Goal: Task Accomplishment & Management: Manage account settings

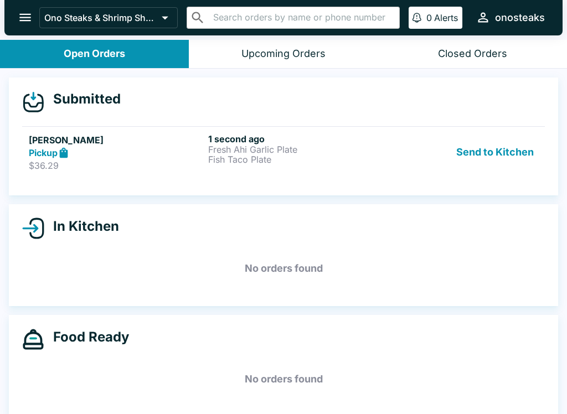
click at [498, 158] on button "Send to Kitchen" at bounding box center [495, 153] width 86 height 38
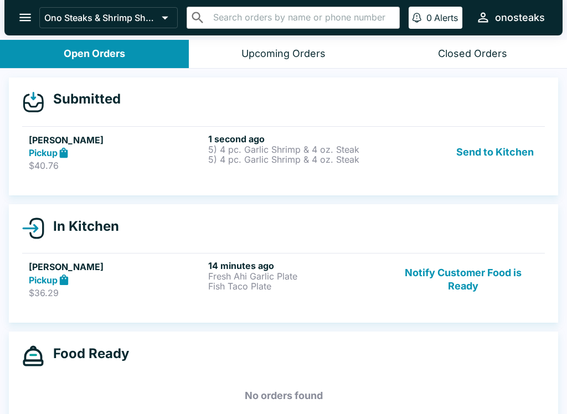
click at [511, 148] on button "Send to Kitchen" at bounding box center [495, 153] width 86 height 38
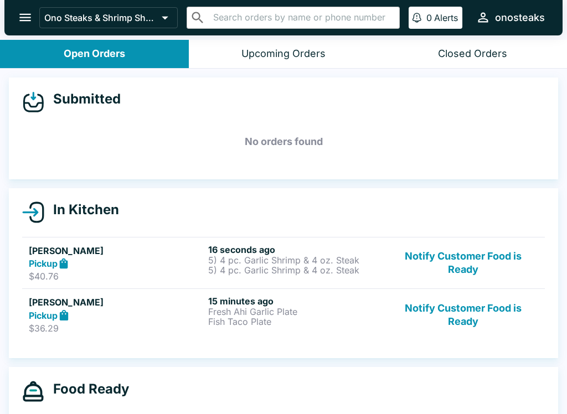
click at [469, 312] on button "Notify Customer Food is Ready" at bounding box center [463, 315] width 150 height 38
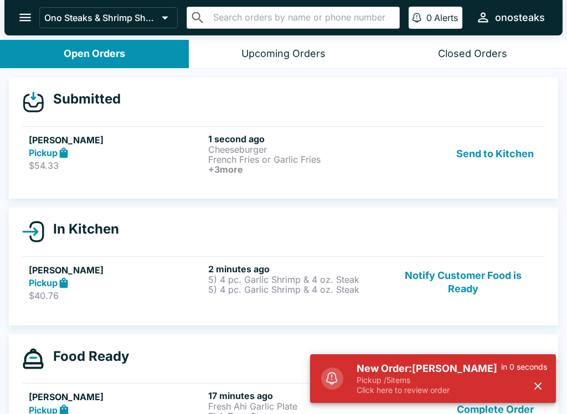
click at [518, 148] on button "Send to Kitchen" at bounding box center [495, 154] width 86 height 41
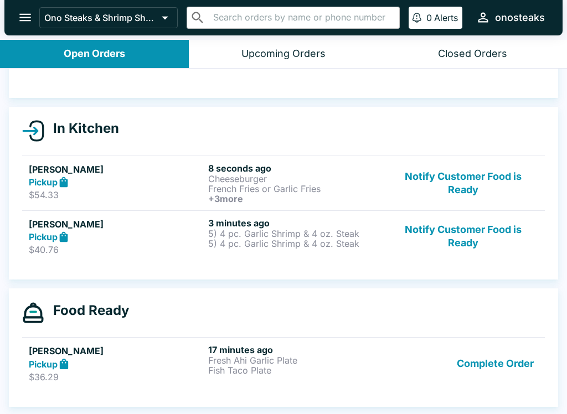
click at [507, 368] on button "Complete Order" at bounding box center [496, 364] width 86 height 38
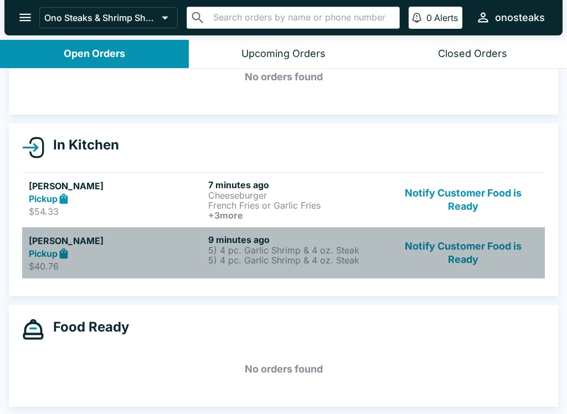
click at [112, 258] on div "Pickup" at bounding box center [116, 254] width 175 height 13
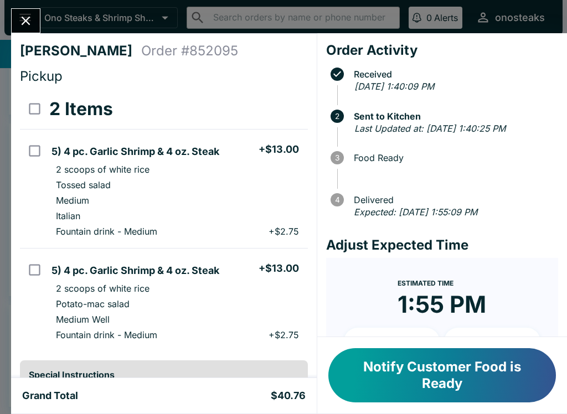
click at [27, 21] on icon "Close" at bounding box center [26, 21] width 9 height 9
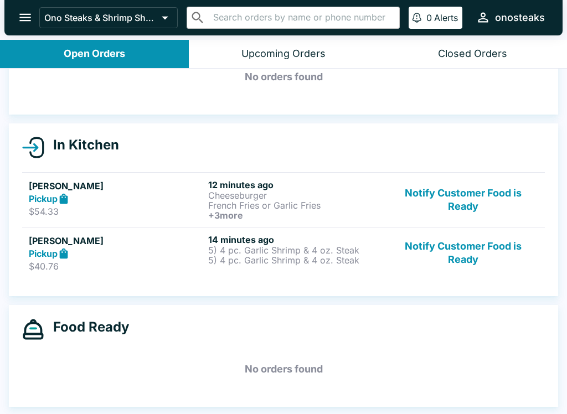
click at [144, 193] on div "Pickup" at bounding box center [116, 199] width 175 height 13
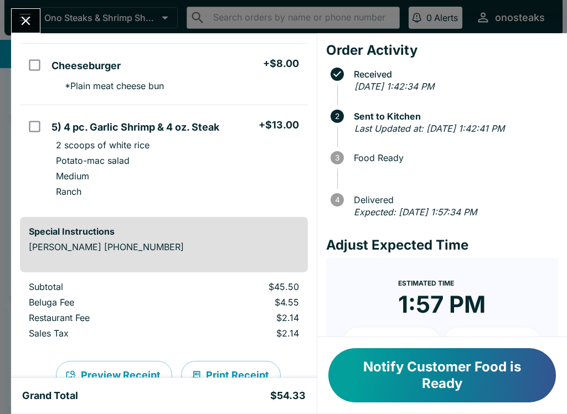
scroll to position [245, 0]
click at [17, 19] on button "Close" at bounding box center [26, 21] width 28 height 24
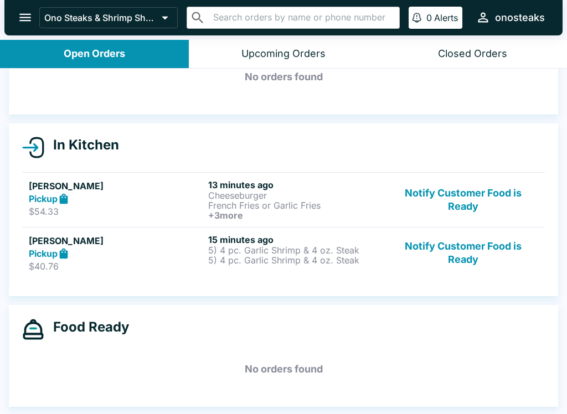
click at [235, 265] on div "15 minutes ago 5) 4 pc. Garlic Shrimp & 4 oz. Steak 5) 4 pc. Garlic Shrimp & 4 …" at bounding box center [295, 253] width 175 height 38
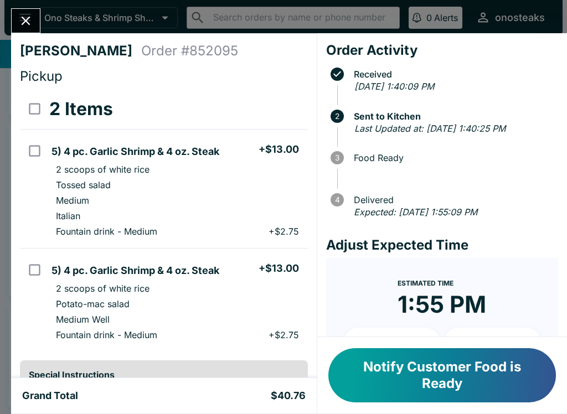
click at [440, 369] on button "Notify Customer Food is Ready" at bounding box center [443, 375] width 228 height 54
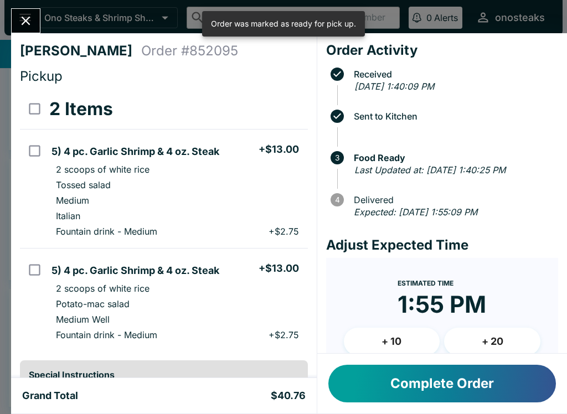
click at [447, 377] on button "Complete Order" at bounding box center [443, 384] width 228 height 38
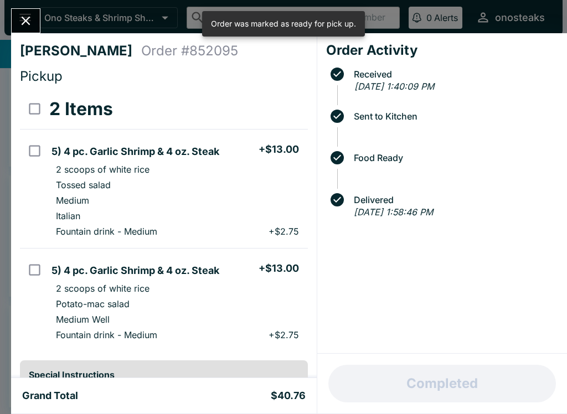
scroll to position [13, 0]
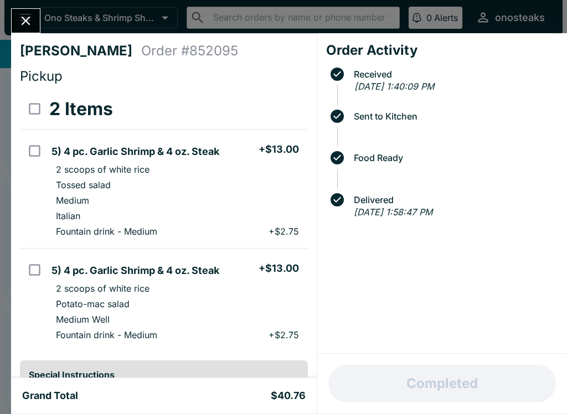
click at [17, 13] on button "Close" at bounding box center [26, 21] width 28 height 24
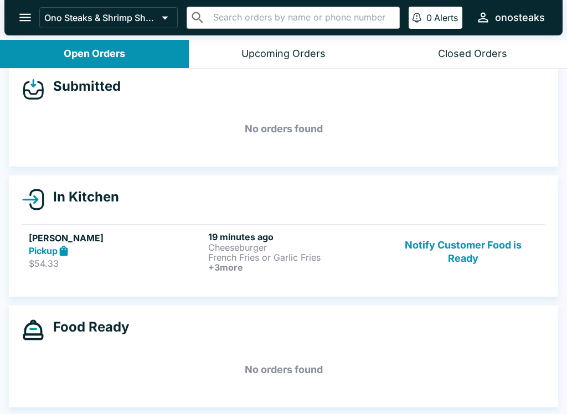
click at [470, 253] on button "Notify Customer Food is Ready" at bounding box center [463, 252] width 150 height 41
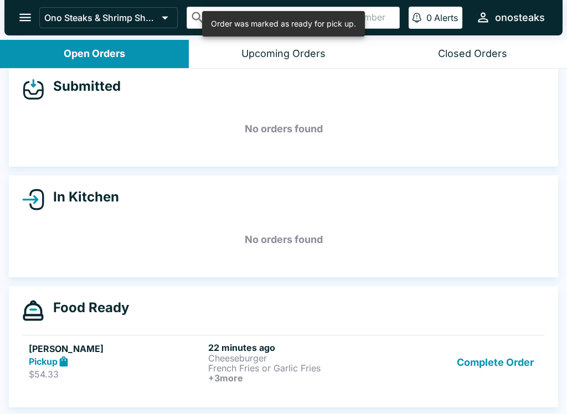
click at [485, 373] on button "Complete Order" at bounding box center [496, 362] width 86 height 41
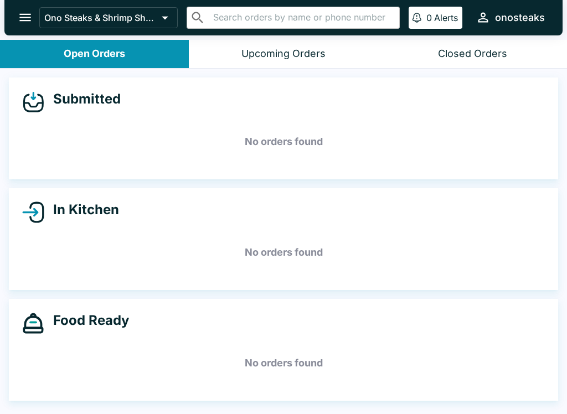
click at [26, 14] on icon "open drawer" at bounding box center [25, 18] width 12 height 8
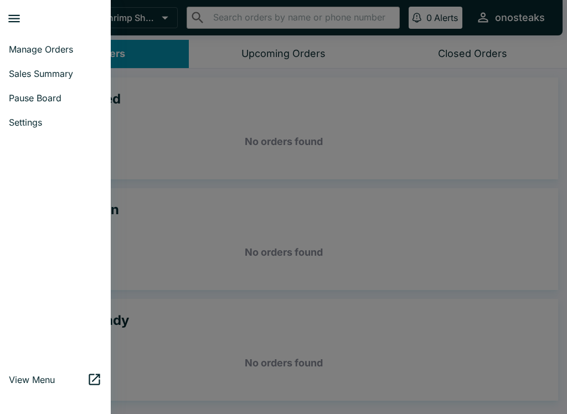
click at [55, 96] on span "Pause Board" at bounding box center [55, 98] width 93 height 11
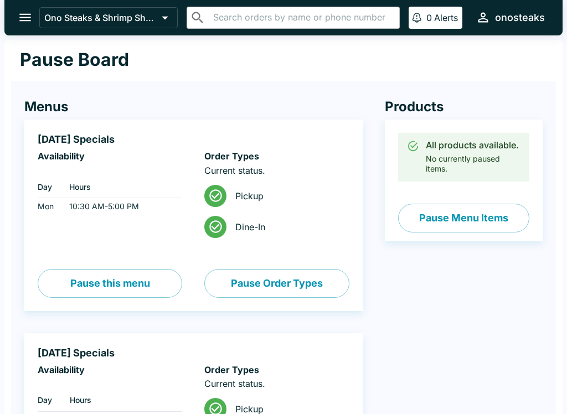
click at [479, 218] on button "Pause Menu Items" at bounding box center [463, 218] width 131 height 29
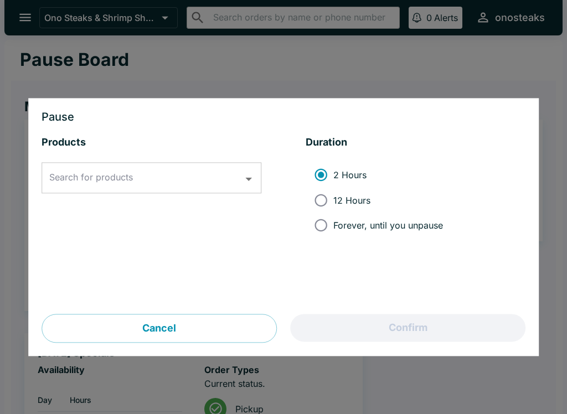
click at [328, 204] on input "12 Hours" at bounding box center [321, 200] width 25 height 25
radio input "true"
click at [208, 177] on input "Search for products" at bounding box center [143, 178] width 193 height 21
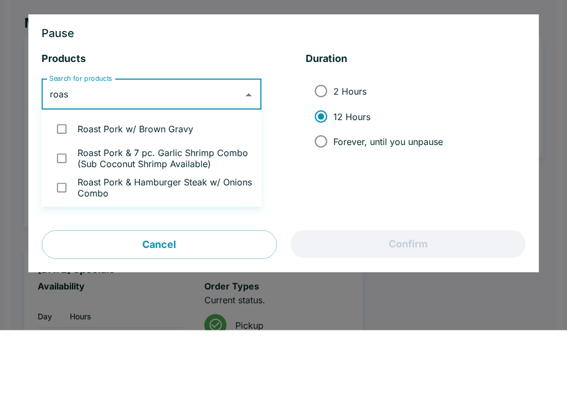
type input "roast"
click at [58, 202] on input "checkbox" at bounding box center [61, 213] width 23 height 23
checkbox input "true"
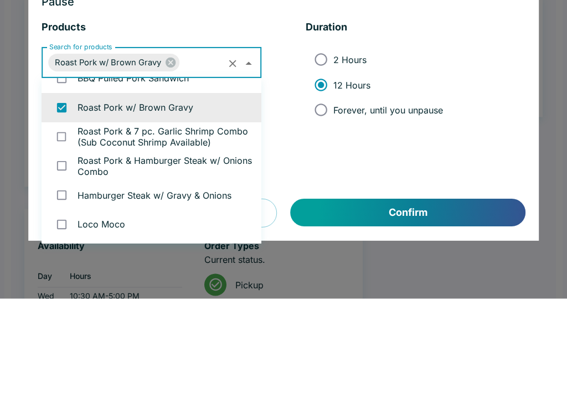
scroll to position [1445, 0]
click at [64, 270] on input "checkbox" at bounding box center [61, 281] width 23 height 23
checkbox input "true"
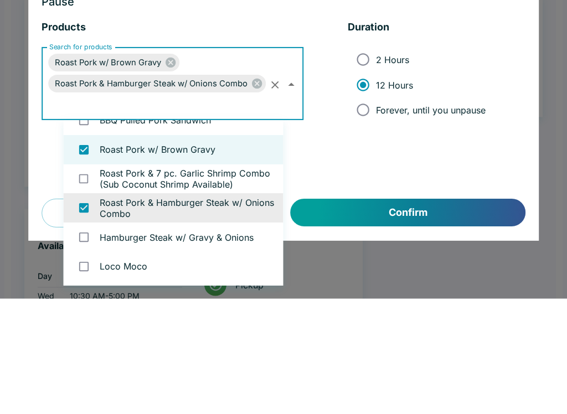
click at [83, 284] on input "checkbox" at bounding box center [84, 295] width 23 height 23
checkbox input "true"
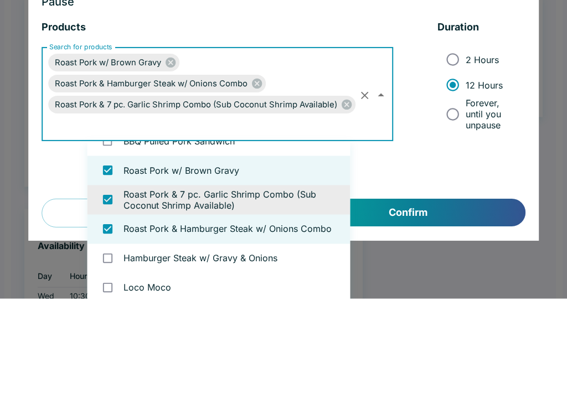
scroll to position [12, 0]
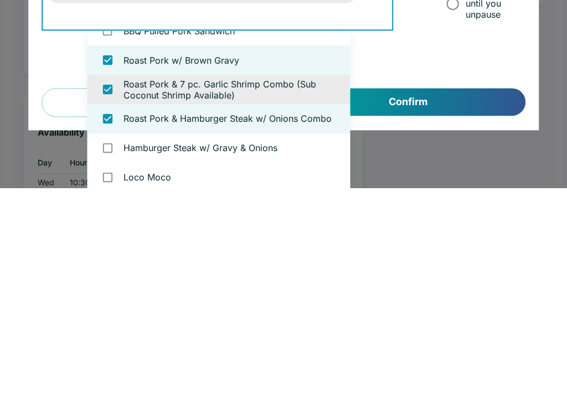
click at [441, 315] on button "Confirm" at bounding box center [408, 329] width 235 height 28
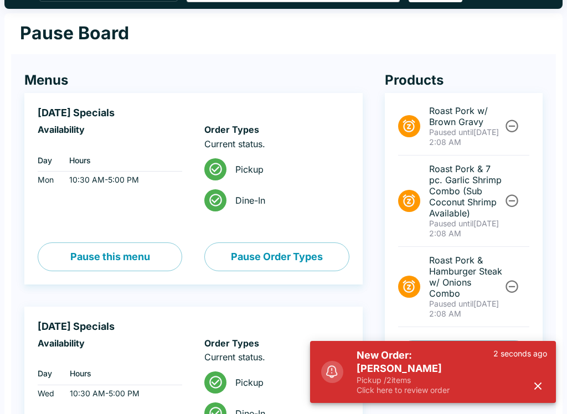
scroll to position [0, 0]
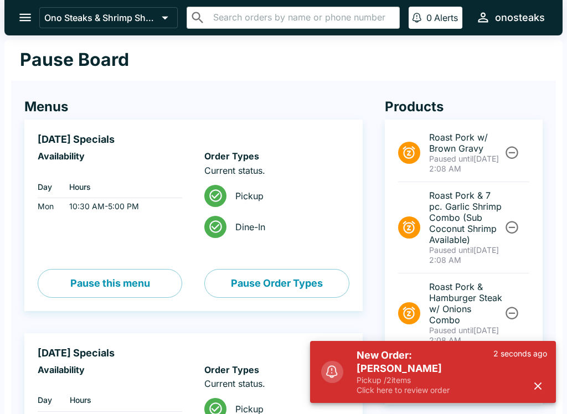
click at [22, 17] on icon "open drawer" at bounding box center [25, 17] width 15 height 15
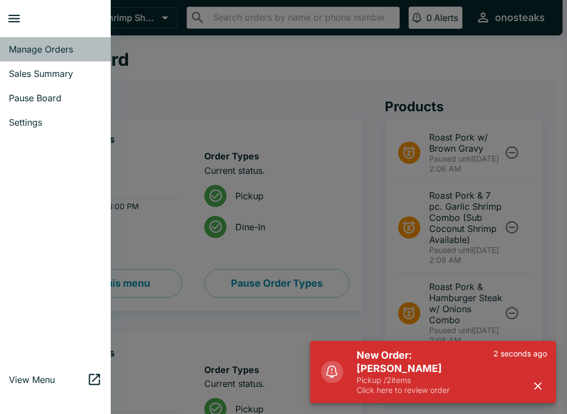
click at [25, 48] on span "Manage Orders" at bounding box center [55, 49] width 93 height 11
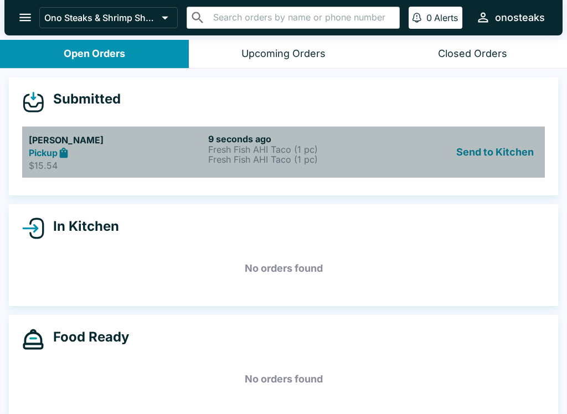
click at [325, 153] on p "Fresh Fish AHI Taco (1 pc)" at bounding box center [295, 150] width 175 height 10
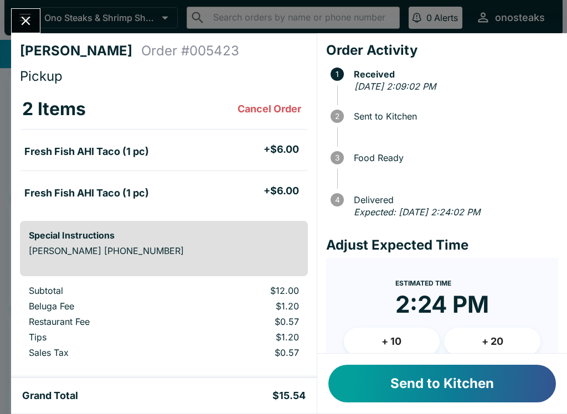
click at [443, 392] on button "Send to Kitchen" at bounding box center [443, 384] width 228 height 38
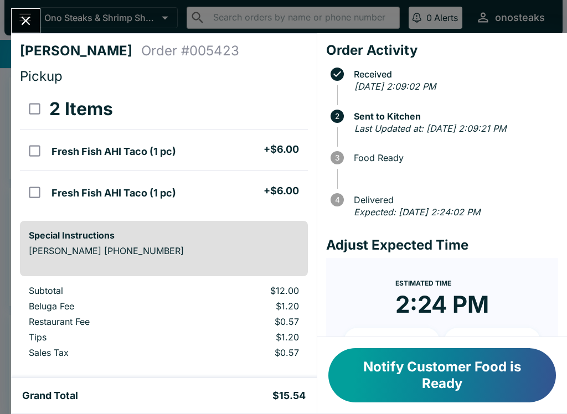
click at [473, 378] on button "Notify Customer Food is Ready" at bounding box center [443, 375] width 228 height 54
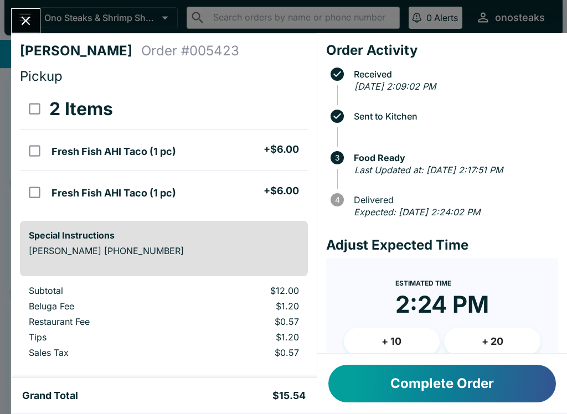
click at [19, 23] on icon "Close" at bounding box center [25, 20] width 15 height 15
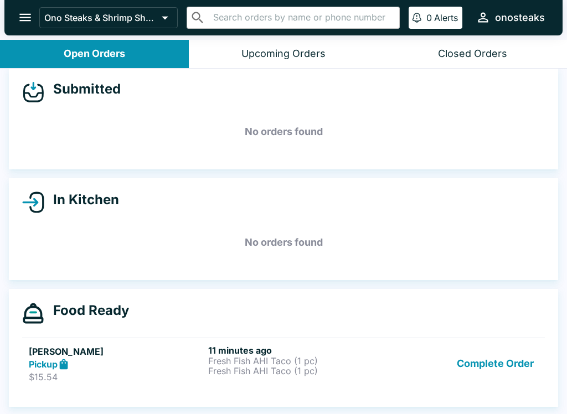
scroll to position [10, 0]
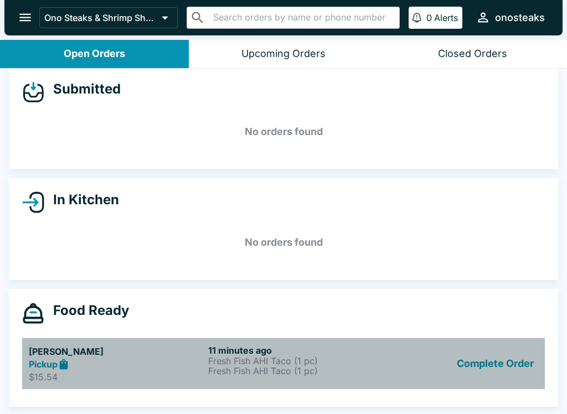
click at [119, 360] on div "Pickup" at bounding box center [116, 364] width 175 height 13
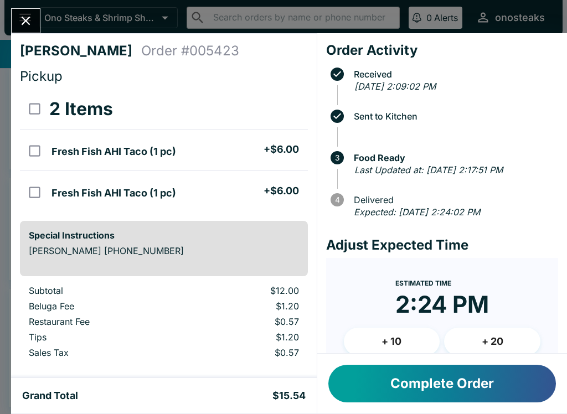
click at [483, 384] on button "Complete Order" at bounding box center [443, 384] width 228 height 38
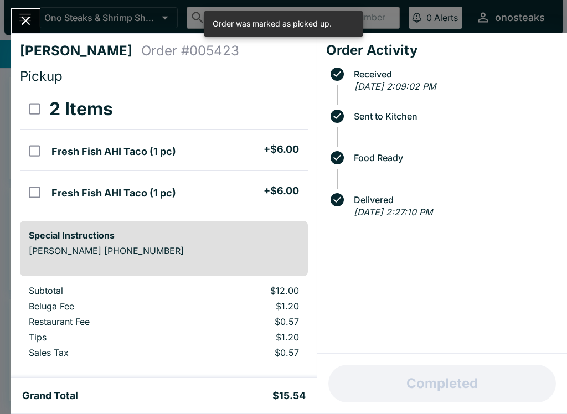
click at [30, 14] on icon "Close" at bounding box center [25, 20] width 15 height 15
